Goal: Information Seeking & Learning: Check status

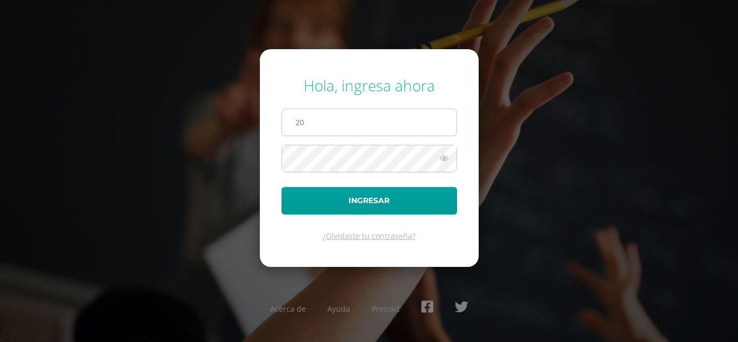
type input "[EMAIL_ADDRESS][DOMAIN_NAME]"
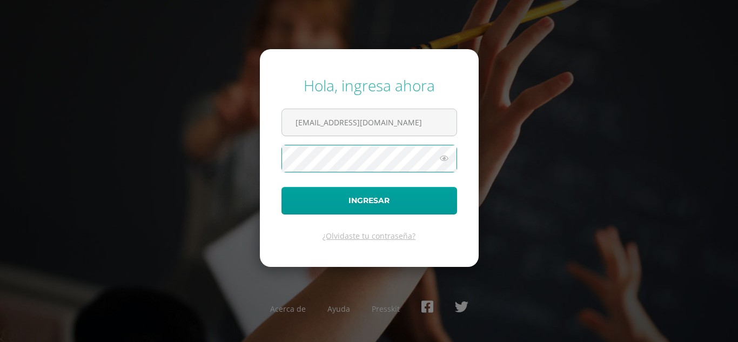
click at [444, 158] on icon at bounding box center [444, 158] width 14 height 13
click at [444, 158] on icon at bounding box center [443, 158] width 15 height 13
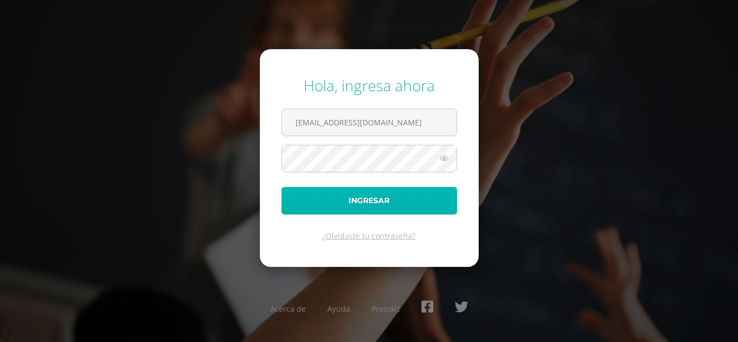
click at [421, 200] on button "Ingresar" at bounding box center [370, 201] width 176 height 28
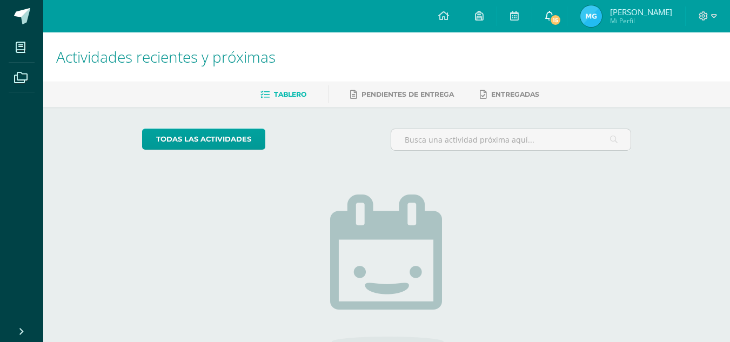
click at [565, 24] on link "15" at bounding box center [549, 16] width 35 height 32
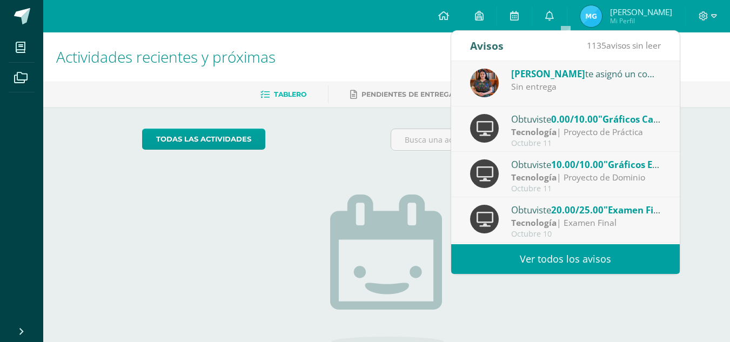
click at [568, 75] on span "[PERSON_NAME]" at bounding box center [548, 74] width 74 height 12
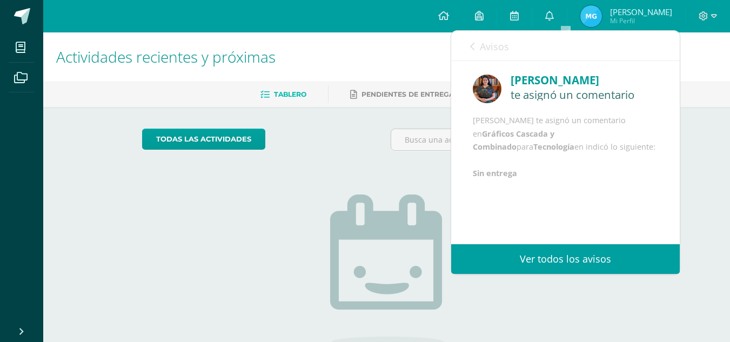
click at [475, 48] on link "Avisos" at bounding box center [489, 46] width 39 height 31
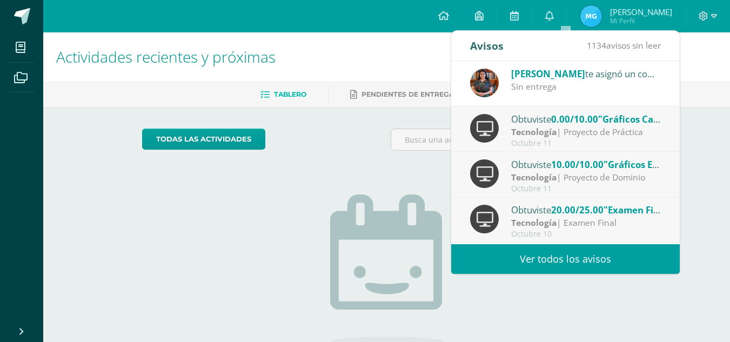
click at [499, 130] on div "Obtuviste 0.00/10.00 "Gráficos Cascada y Combinado" en Tecnología Tecnología | …" at bounding box center [565, 130] width 191 height 36
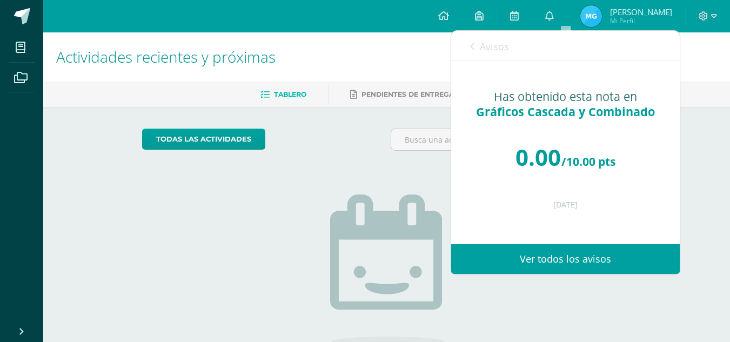
click at [473, 49] on icon at bounding box center [472, 46] width 4 height 9
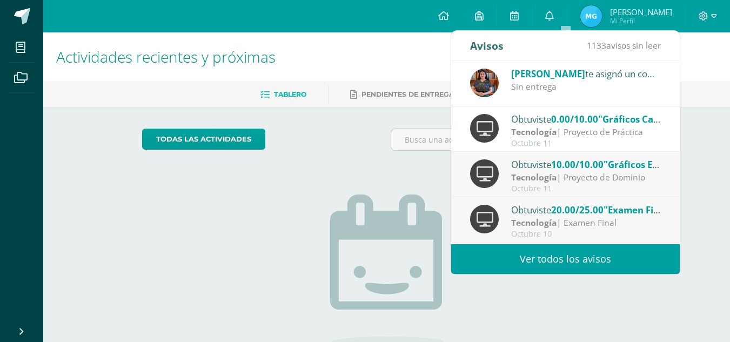
click at [505, 172] on div "Obtuviste 10.00/10.00 "Gráficos Estadísticos" en Tecnología Tecnología | Proyec…" at bounding box center [565, 175] width 191 height 36
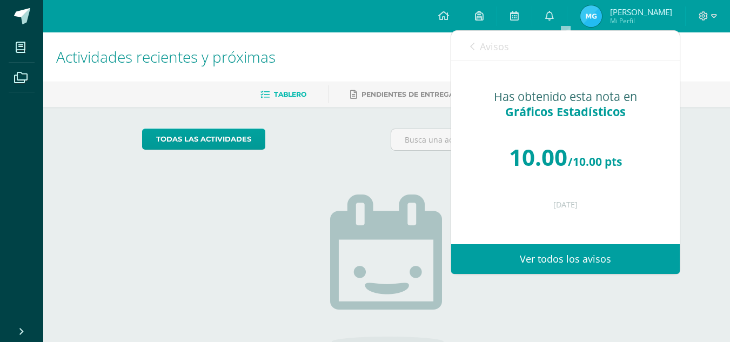
click at [505, 172] on div "10.00 /10.00 pts" at bounding box center [565, 157] width 185 height 65
click at [468, 49] on div "Avisos 1132 avisos sin leer Avisos" at bounding box center [565, 46] width 229 height 30
click at [472, 48] on icon at bounding box center [472, 46] width 4 height 9
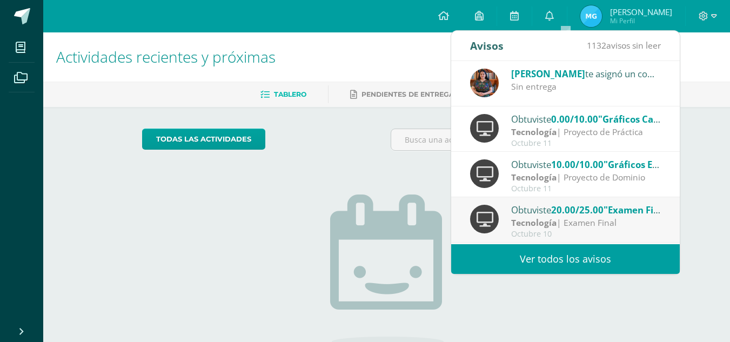
click at [510, 216] on div "Obtuviste 20.00/25.00 "Examen Final" en Tecnología Tecnología | Examen Final Oc…" at bounding box center [565, 221] width 191 height 36
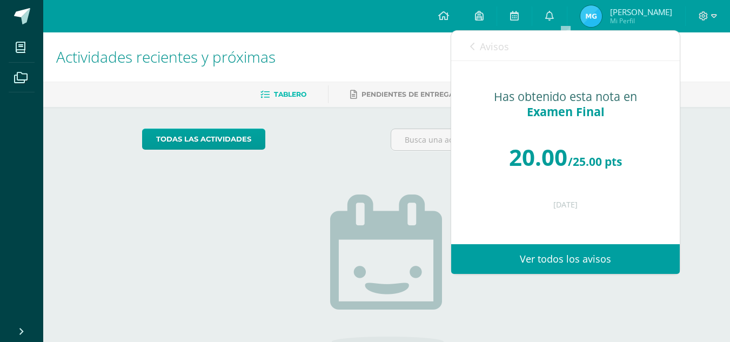
click at [474, 46] on icon at bounding box center [472, 46] width 4 height 9
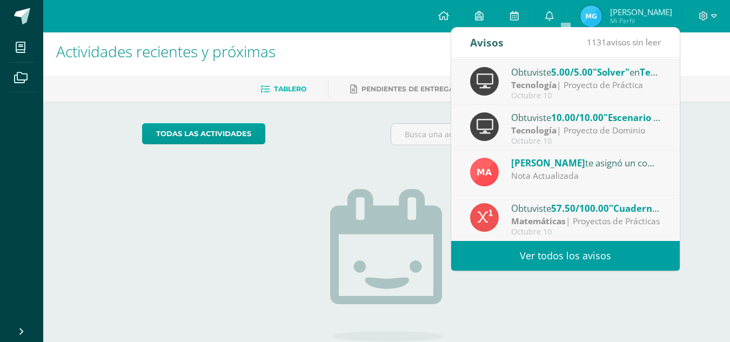
scroll to position [6, 0]
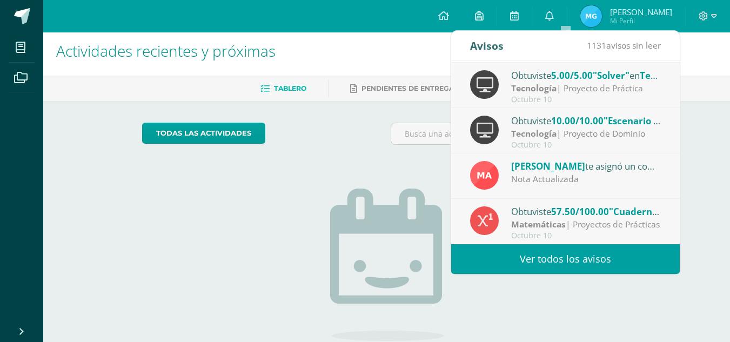
click at [587, 225] on div "Matemáticas | Proyectos de Prácticas" at bounding box center [586, 224] width 150 height 12
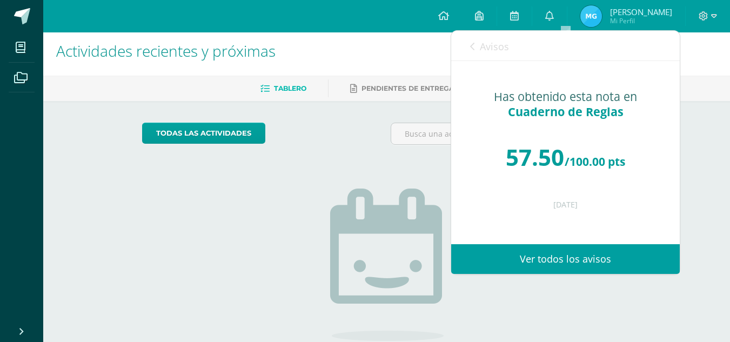
click at [478, 53] on link "Avisos" at bounding box center [489, 46] width 39 height 31
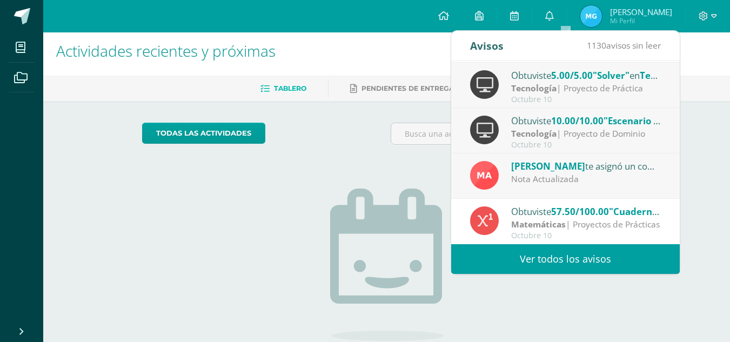
click at [519, 181] on div "Nota Actualizada" at bounding box center [586, 179] width 150 height 12
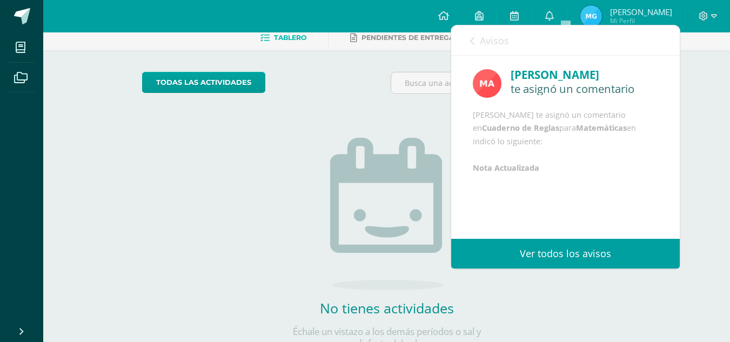
scroll to position [49, 0]
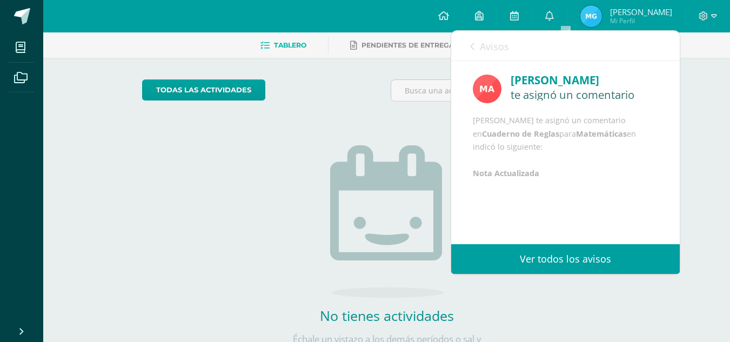
click at [482, 53] on link "Avisos" at bounding box center [489, 46] width 39 height 31
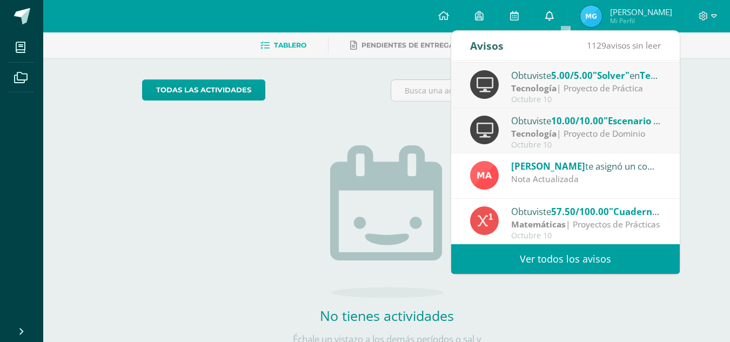
click at [567, 24] on link "0" at bounding box center [549, 16] width 35 height 32
click at [668, 266] on link "Ver todos los avisos" at bounding box center [565, 259] width 229 height 30
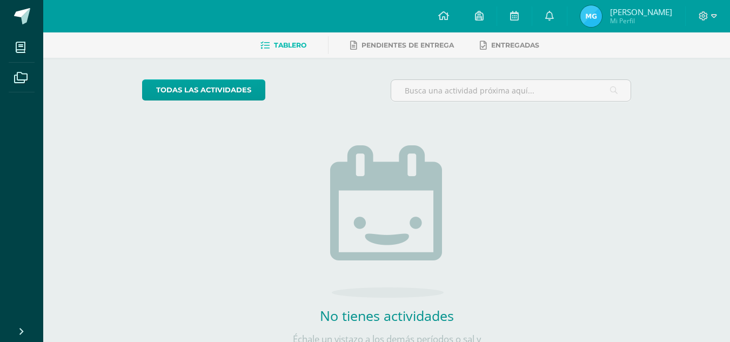
click at [676, 341] on div "Actividades recientes y próximas Tablero Pendientes de entrega Entregadas todas…" at bounding box center [386, 187] width 687 height 408
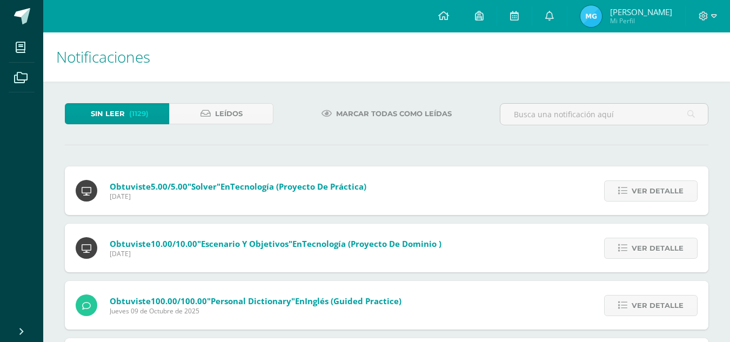
click at [599, 15] on img at bounding box center [591, 16] width 22 height 22
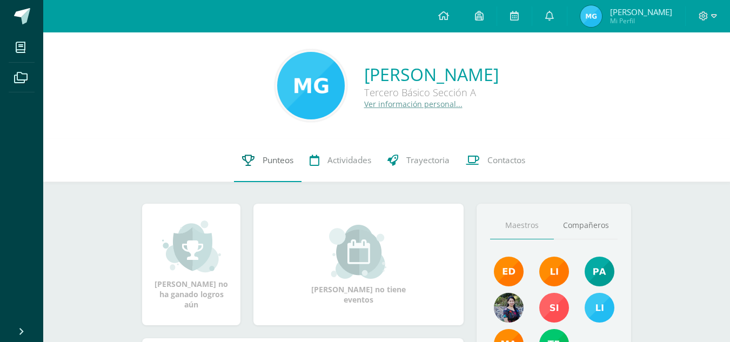
click at [273, 163] on span "Punteos" at bounding box center [278, 160] width 31 height 11
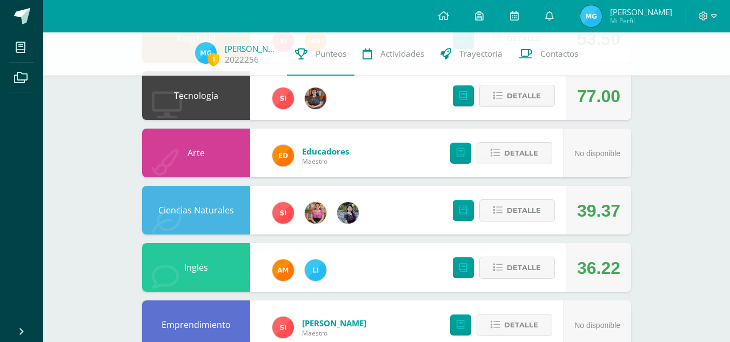
scroll to position [214, 0]
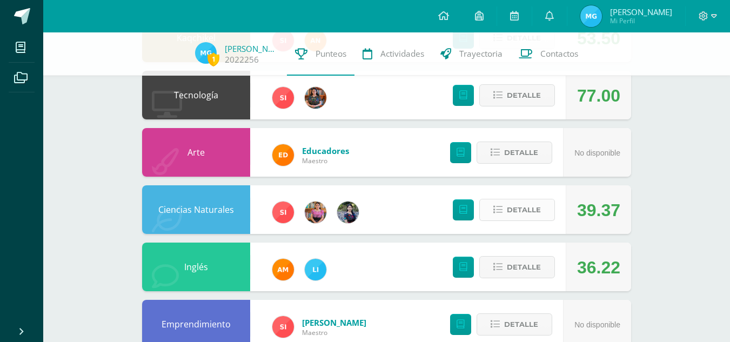
click at [527, 210] on span "Detalle" at bounding box center [524, 210] width 34 height 20
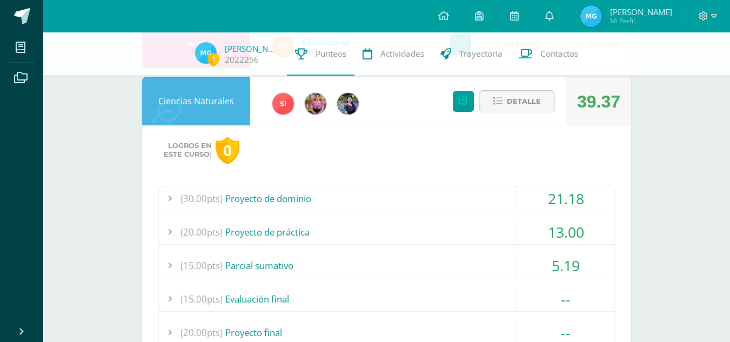
scroll to position [313, 0]
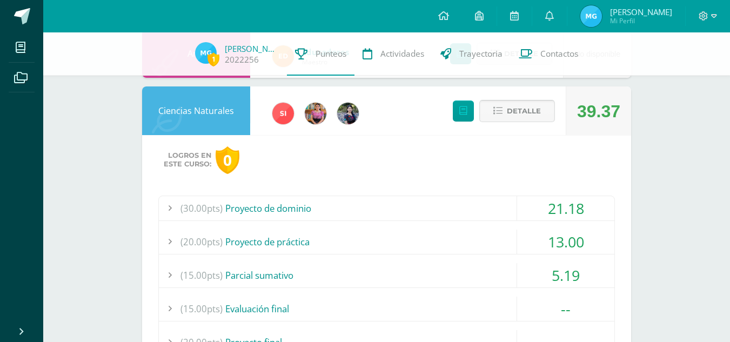
click at [510, 114] on span "Detalle" at bounding box center [524, 111] width 34 height 20
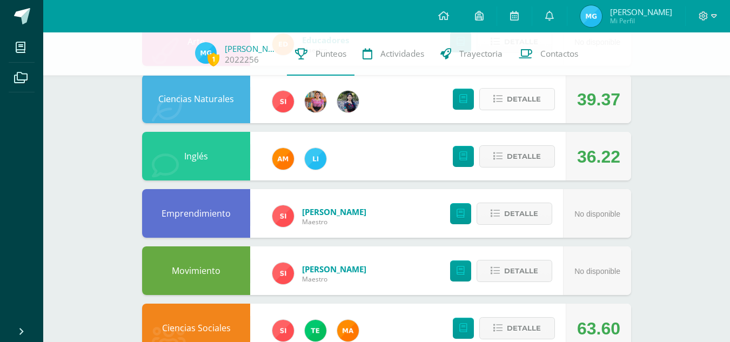
scroll to position [325, 0]
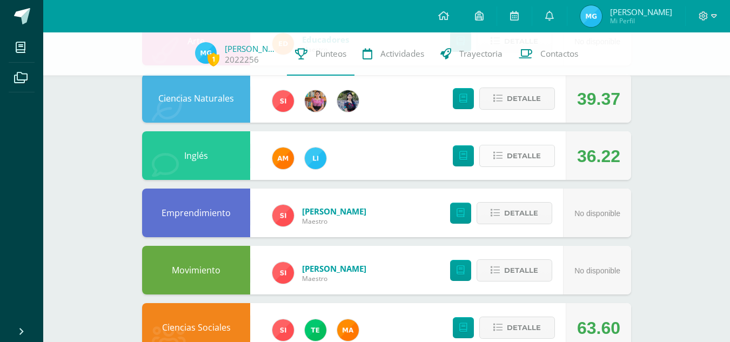
click at [527, 160] on span "Detalle" at bounding box center [524, 156] width 34 height 20
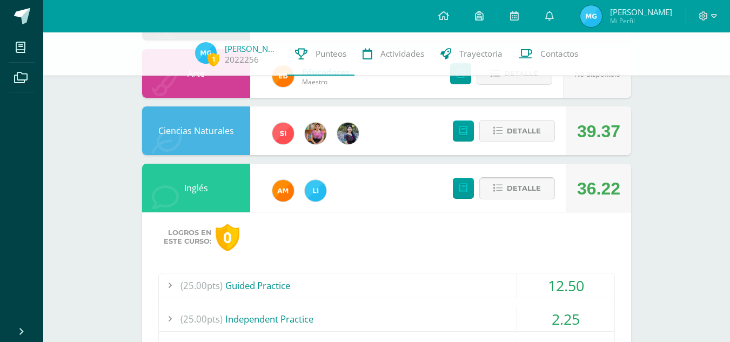
scroll to position [292, 0]
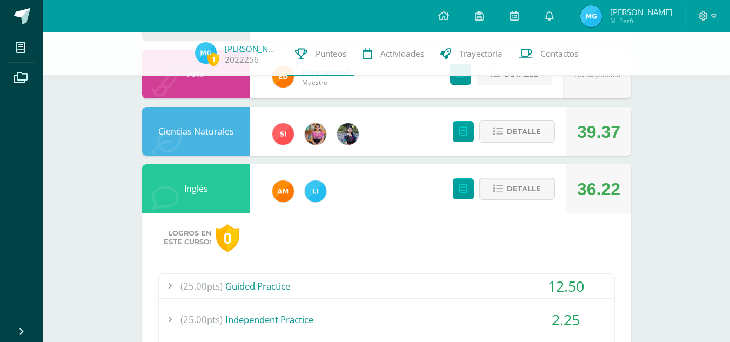
click at [514, 183] on span "Detalle" at bounding box center [524, 189] width 34 height 20
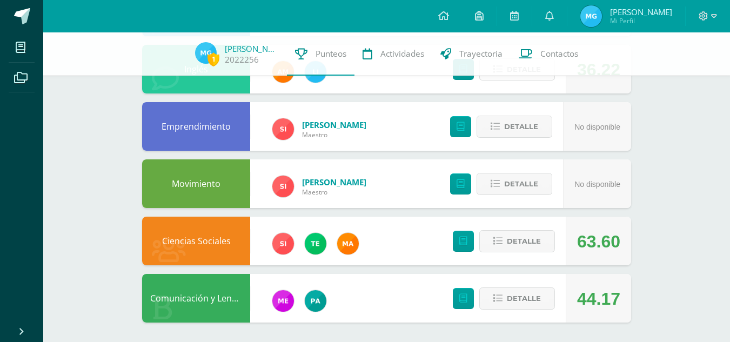
scroll to position [414, 0]
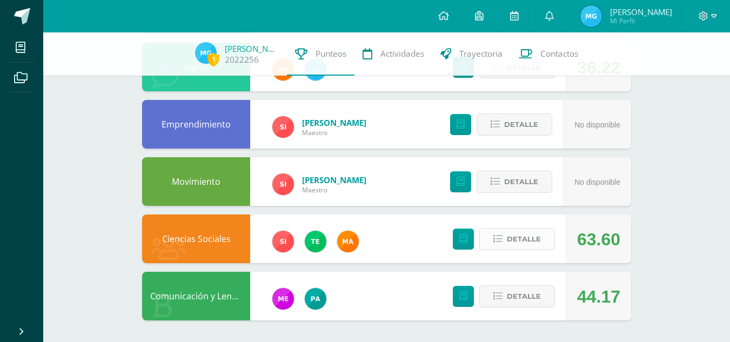
click at [525, 244] on span "Detalle" at bounding box center [524, 239] width 34 height 20
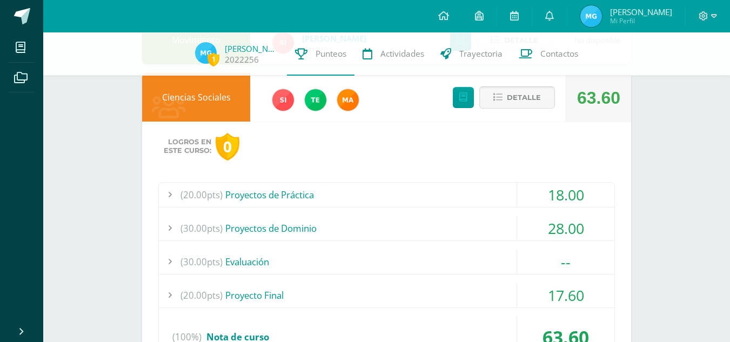
scroll to position [551, 0]
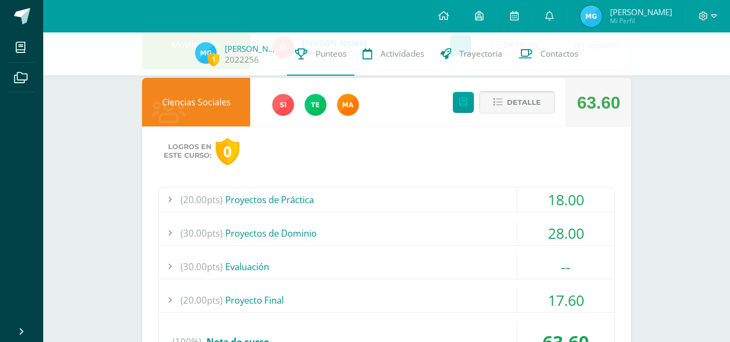
click at [530, 107] on span "Detalle" at bounding box center [524, 102] width 34 height 20
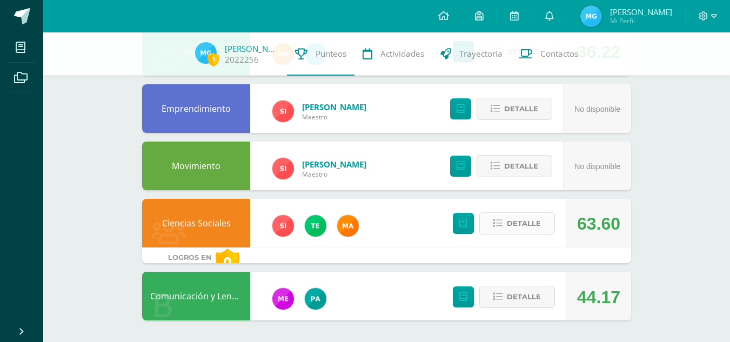
scroll to position [414, 0]
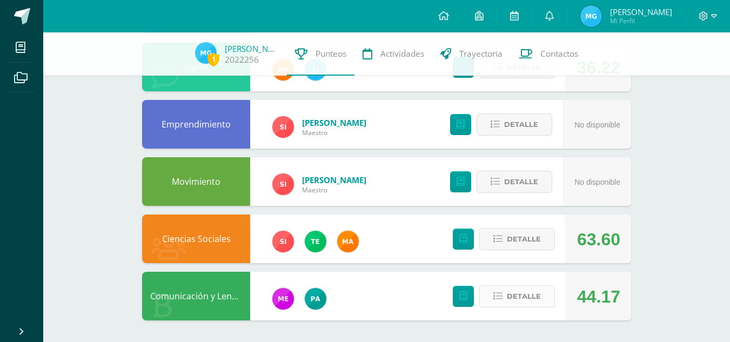
click at [504, 294] on button "Detalle" at bounding box center [517, 296] width 76 height 22
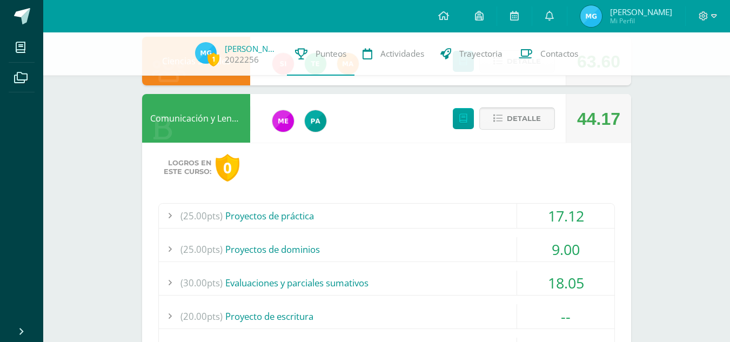
scroll to position [591, 0]
click at [515, 116] on span "Detalle" at bounding box center [524, 119] width 34 height 20
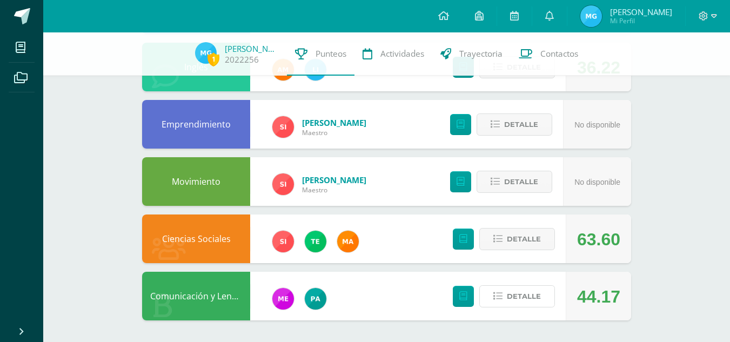
scroll to position [0, 0]
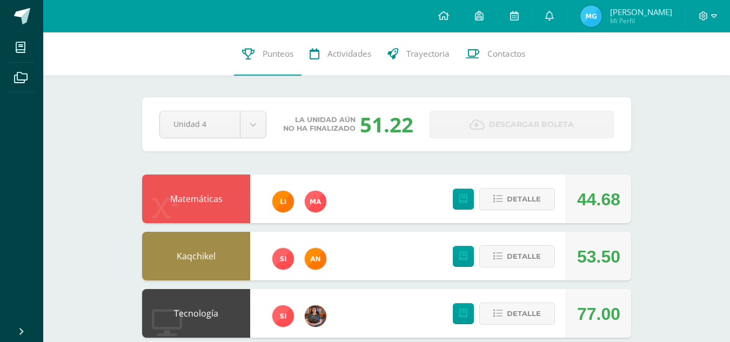
click at [698, 6] on div at bounding box center [708, 16] width 44 height 32
click at [702, 16] on icon at bounding box center [704, 16] width 10 height 10
click at [679, 71] on span "Cerrar sesión" at bounding box center [679, 73] width 49 height 10
